Goal: Information Seeking & Learning: Learn about a topic

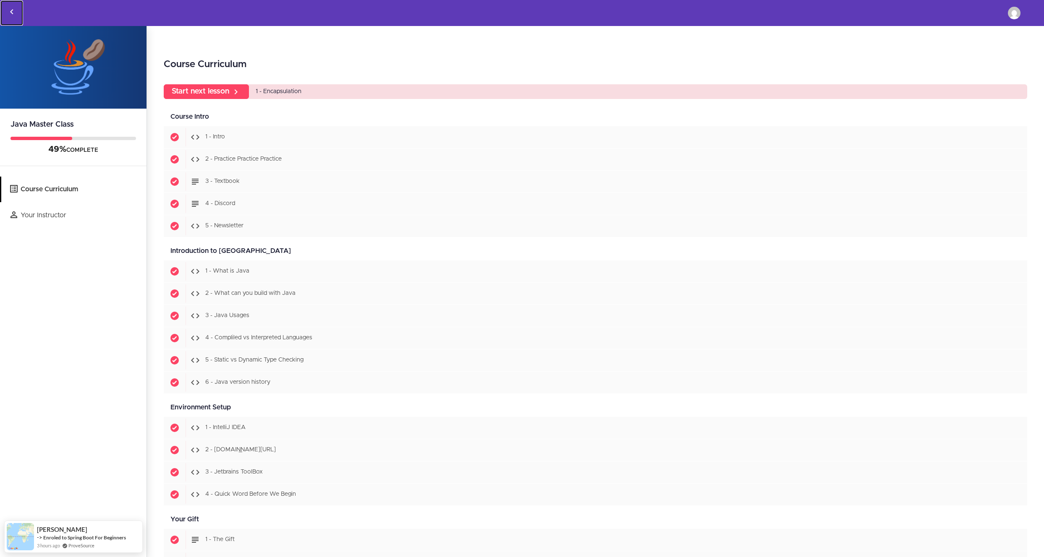
click at [14, 12] on icon "Back to courses" at bounding box center [12, 12] width 10 height 10
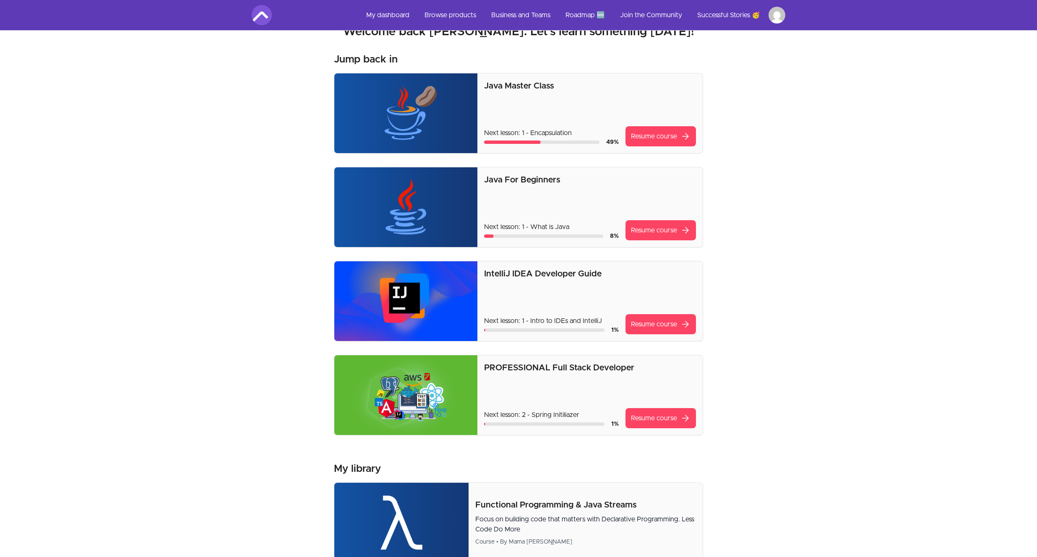
scroll to position [29, 0]
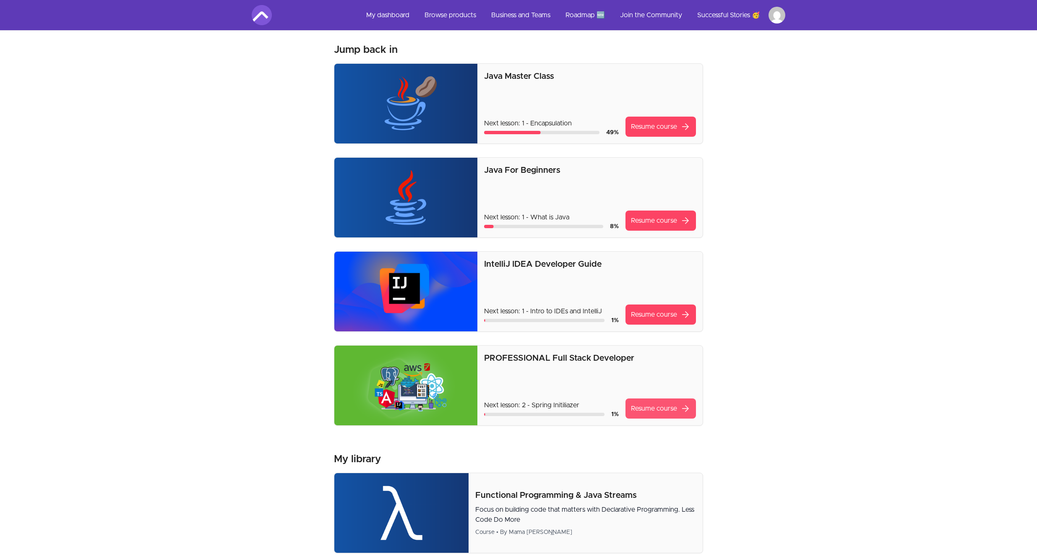
click at [646, 405] on link "Resume course arrow_forward" at bounding box center [661, 409] width 71 height 20
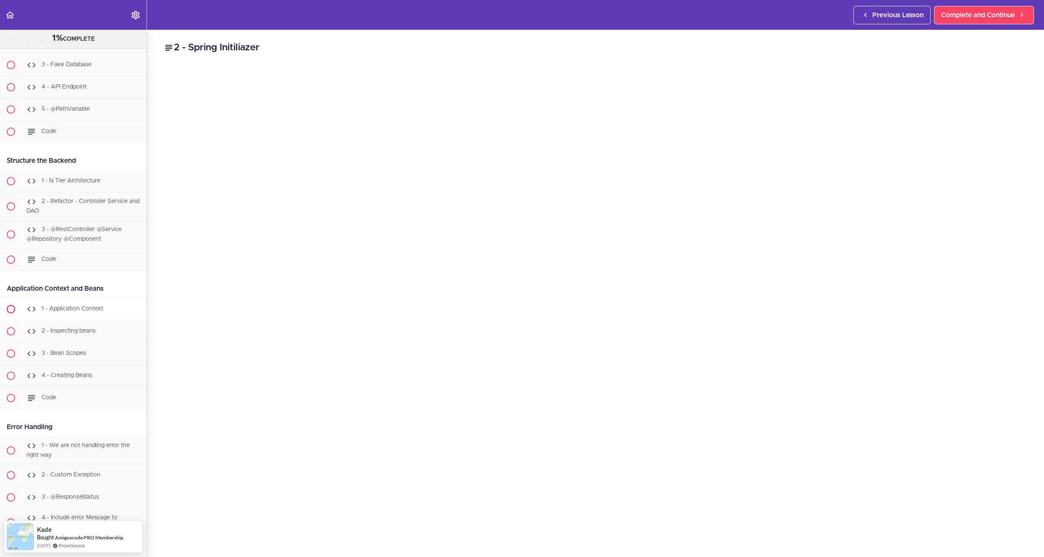
scroll to position [1284, 0]
click at [75, 311] on span "1 - Application Context" at bounding box center [73, 309] width 62 height 6
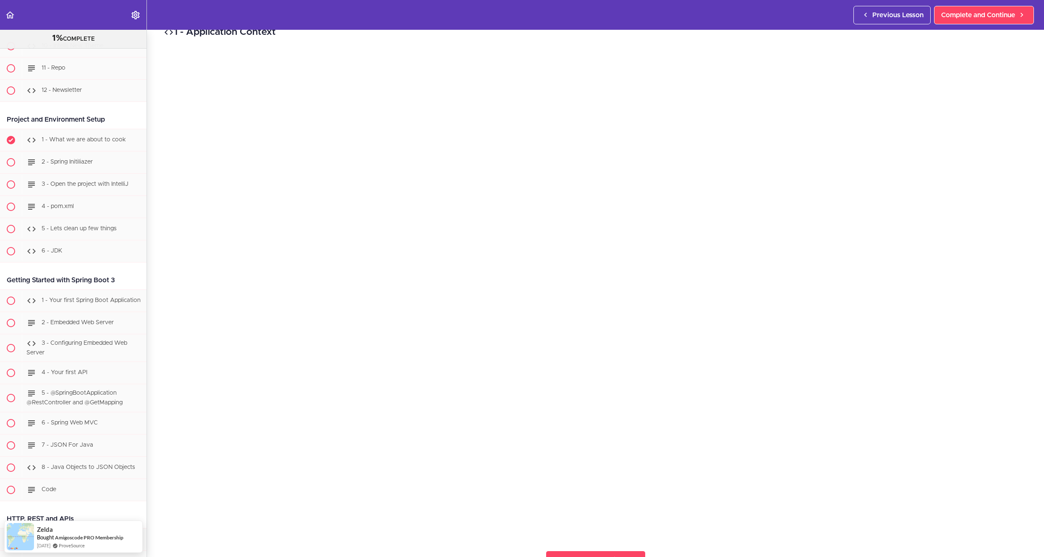
scroll to position [392, 0]
click at [111, 402] on span "5 - @SpringBootApplication @RestController and @GetMapping" at bounding box center [74, 395] width 96 height 16
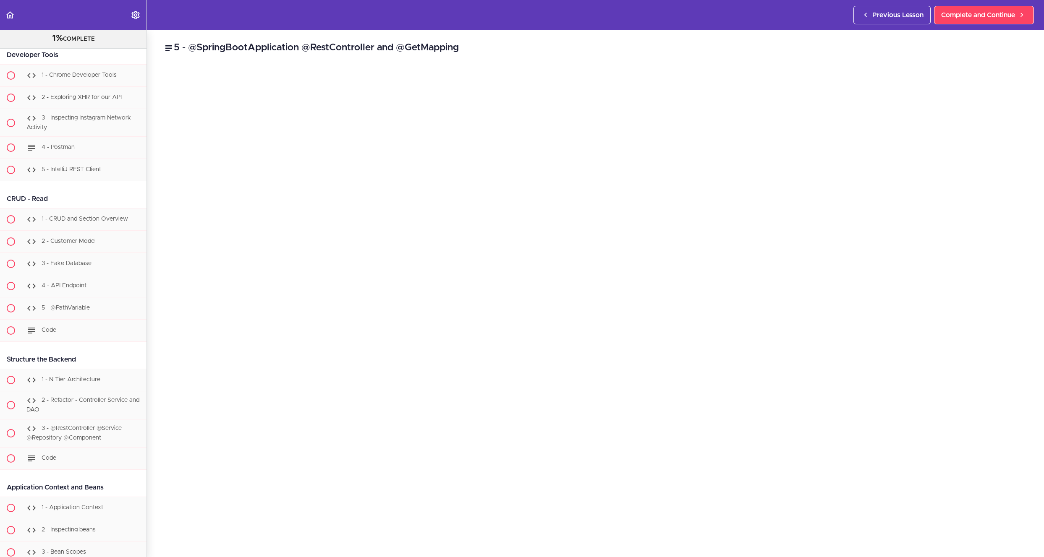
scroll to position [1169, 0]
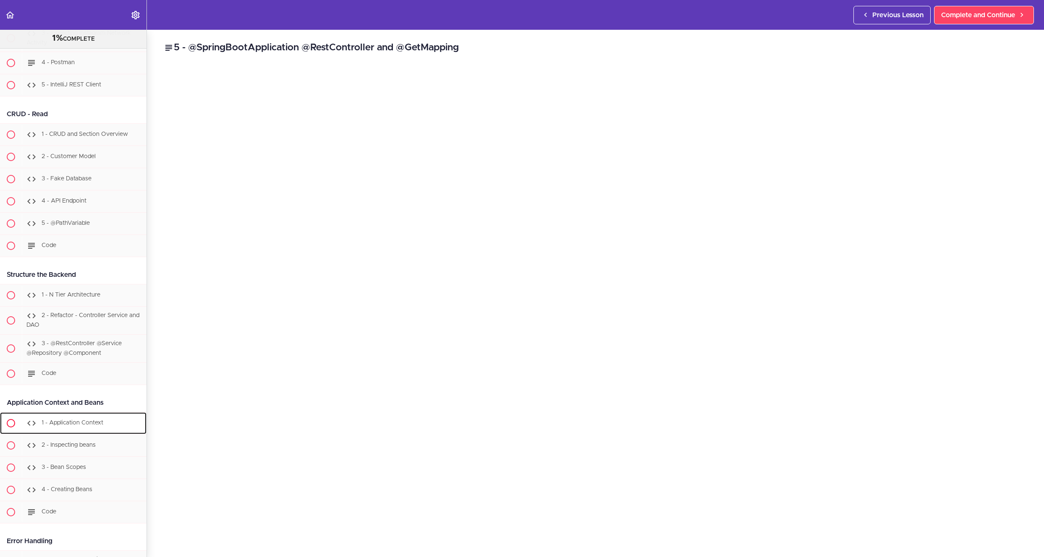
click at [91, 422] on div "1 - Application Context" at bounding box center [84, 423] width 125 height 18
